Goal: Information Seeking & Learning: Learn about a topic

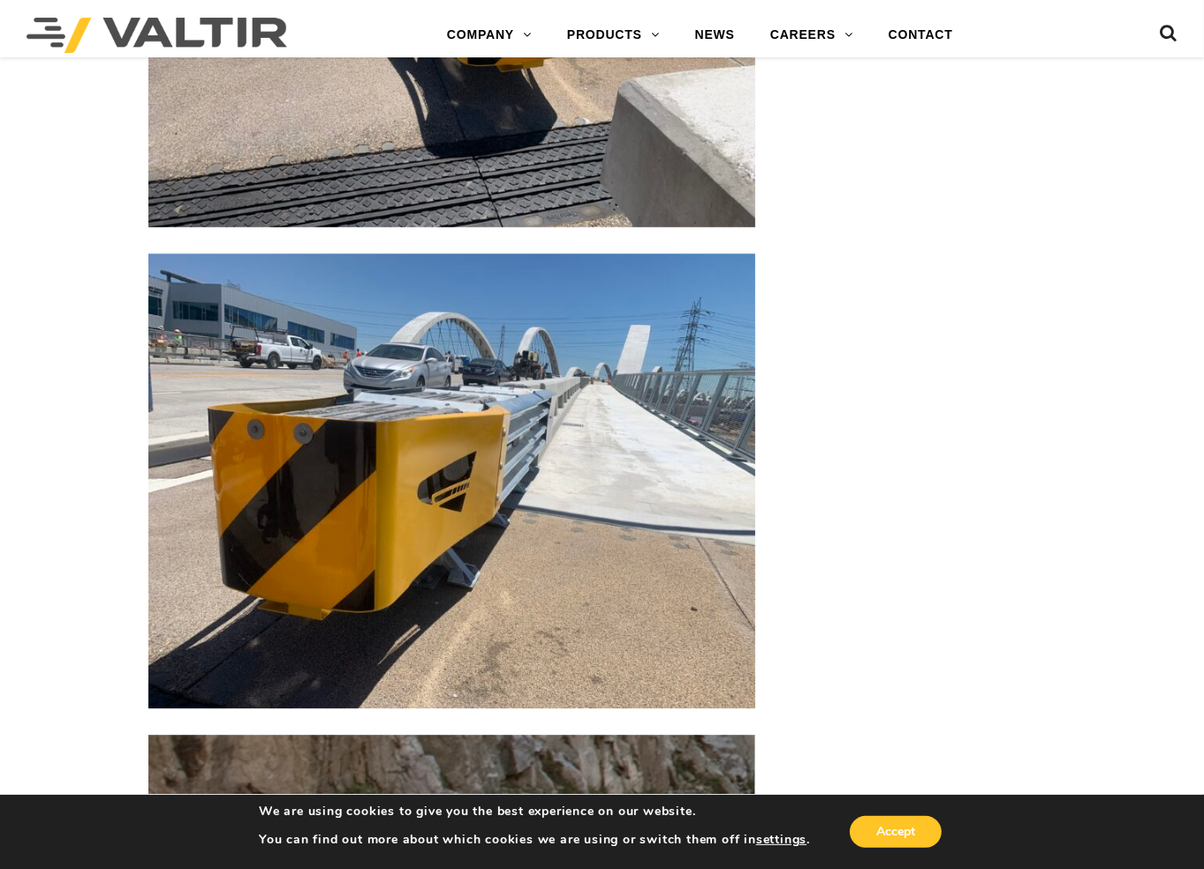
scroll to position [4505, 0]
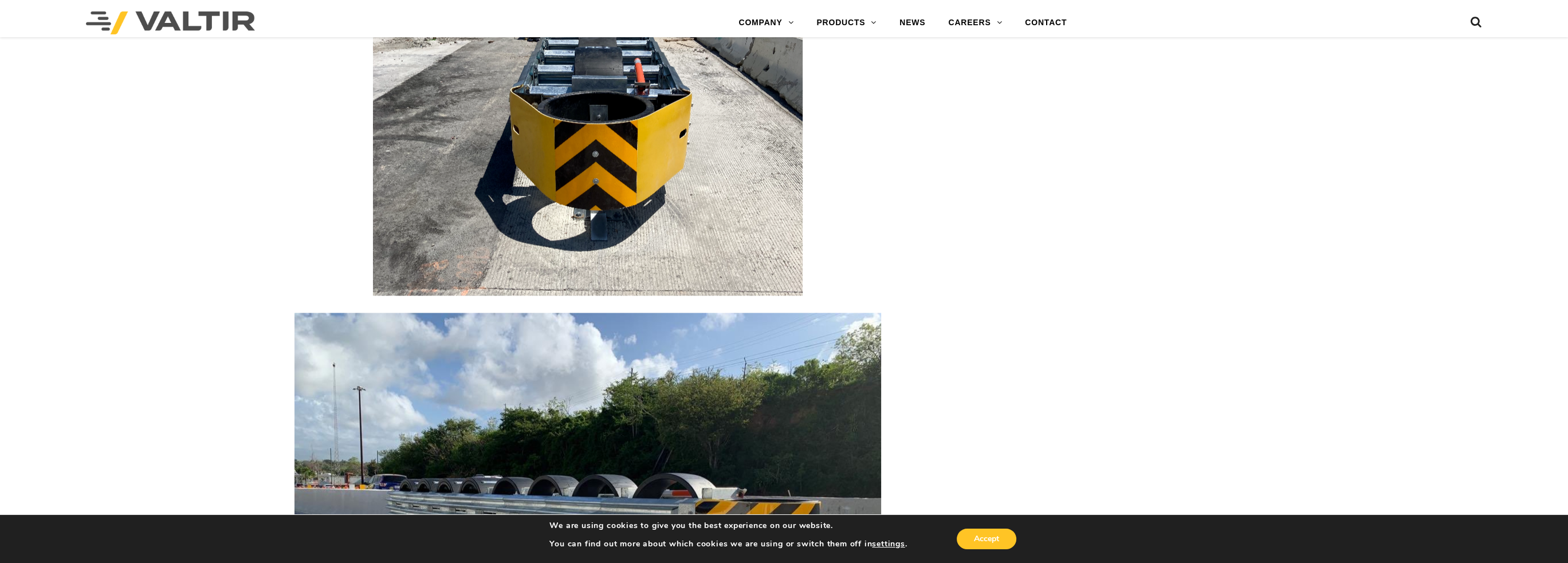
scroll to position [2750, 0]
